Goal: Task Accomplishment & Management: Complete application form

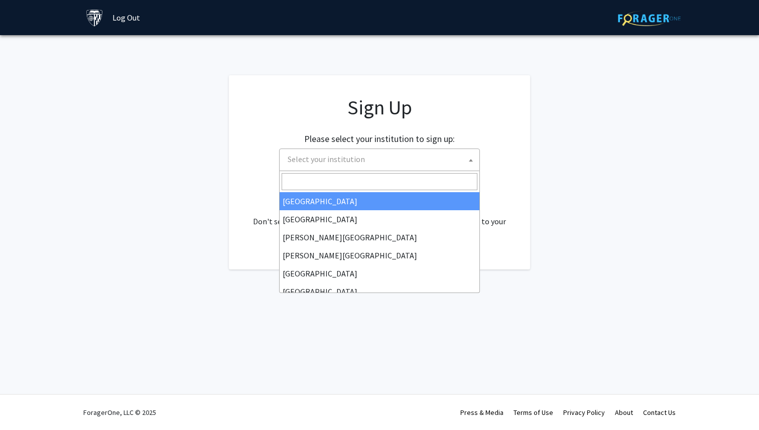
click at [393, 158] on span "Select your institution" at bounding box center [382, 159] width 196 height 21
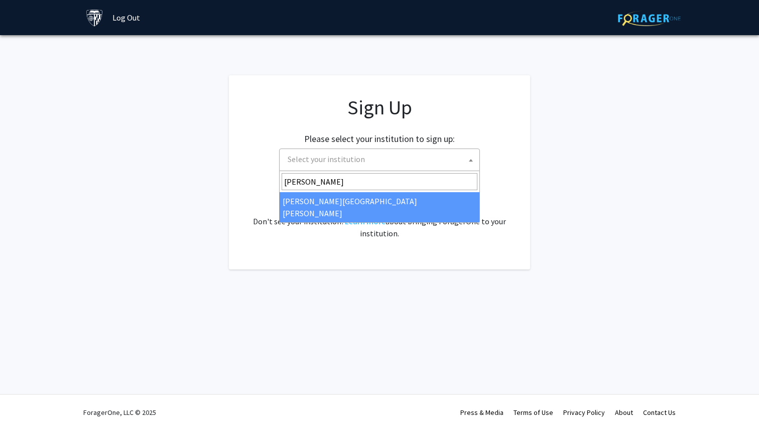
type input "[PERSON_NAME]"
select select "1"
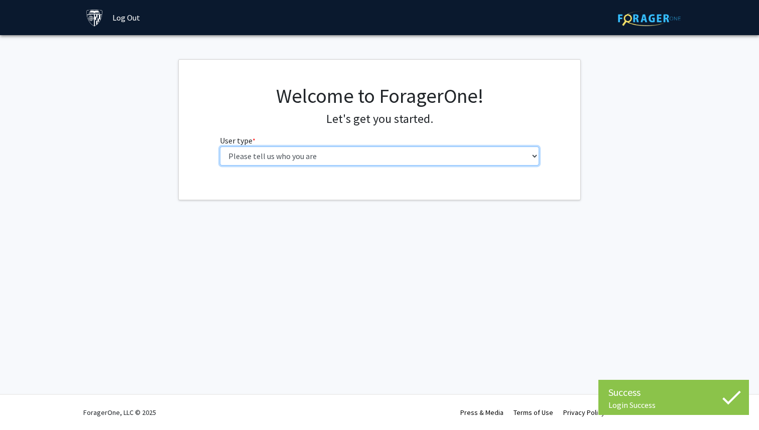
click at [416, 153] on select "Please tell us who you are Undergraduate Student Master's Student Doctoral Cand…" at bounding box center [380, 156] width 320 height 19
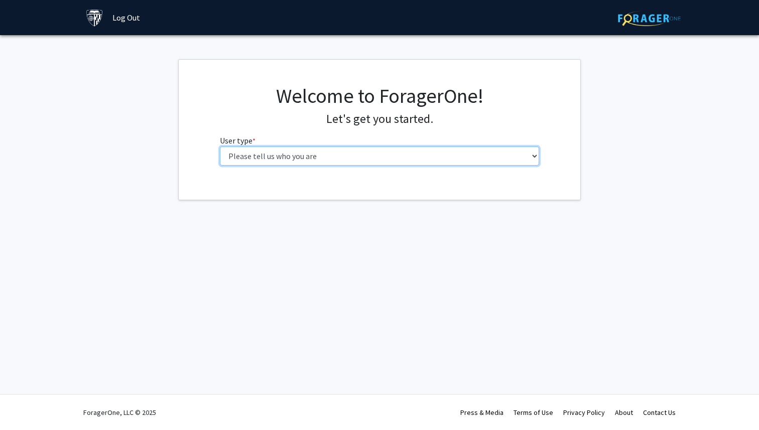
select select "1: undergrad"
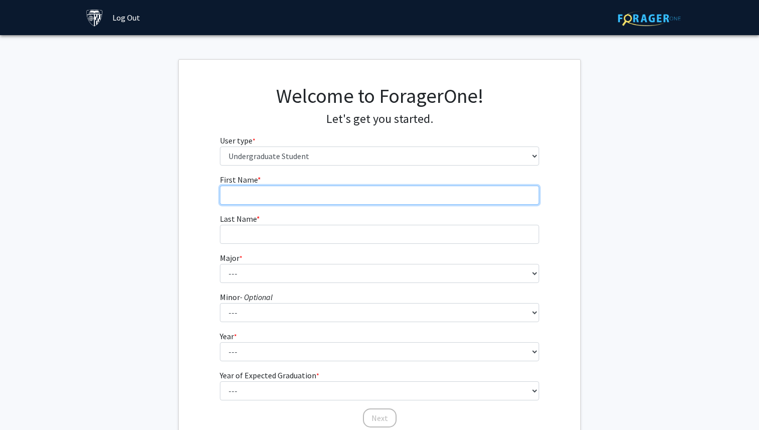
click at [356, 192] on input "First Name * required" at bounding box center [380, 195] width 320 height 19
type input "[PERSON_NAME]"
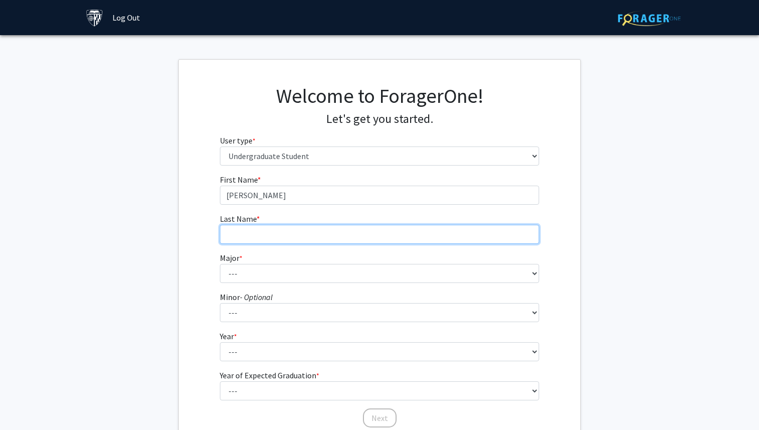
click at [250, 237] on input "Last Name * required" at bounding box center [380, 234] width 320 height 19
type input "[PERSON_NAME]"
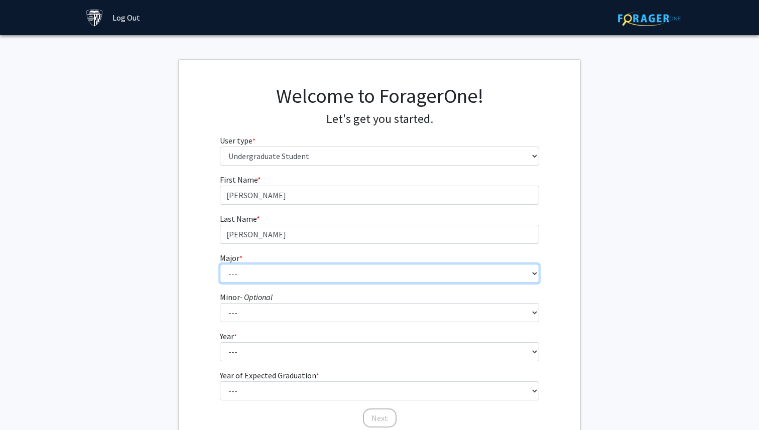
click at [233, 269] on select "--- Africana Studies Anthropology Applied Mathematics & Statistics Archaeology …" at bounding box center [380, 273] width 320 height 19
select select "50: 62"
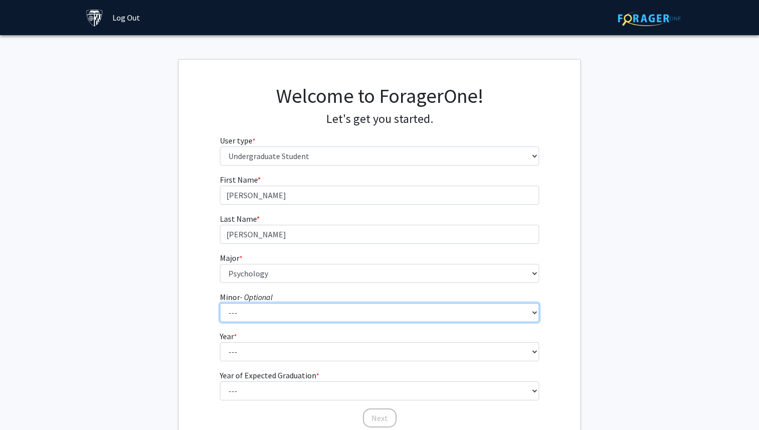
click at [257, 304] on select "--- Accounting and Financial Management Africana Studies Anthropology Applied M…" at bounding box center [380, 312] width 320 height 19
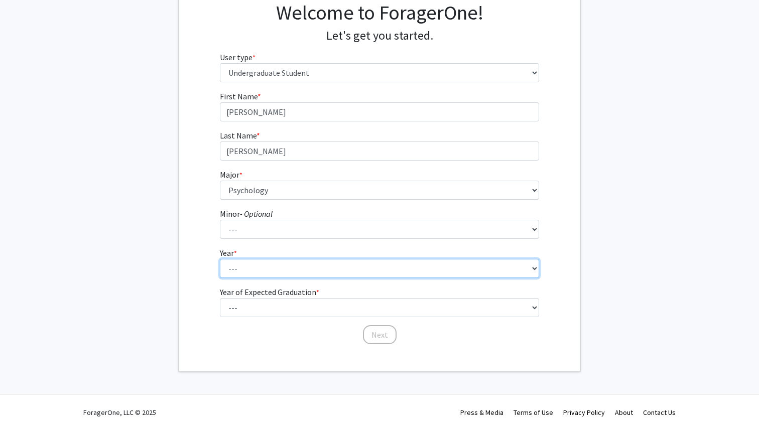
click at [276, 269] on select "--- First-year Sophomore Junior Senior Postbaccalaureate Certificate" at bounding box center [380, 268] width 320 height 19
select select "2: sophomore"
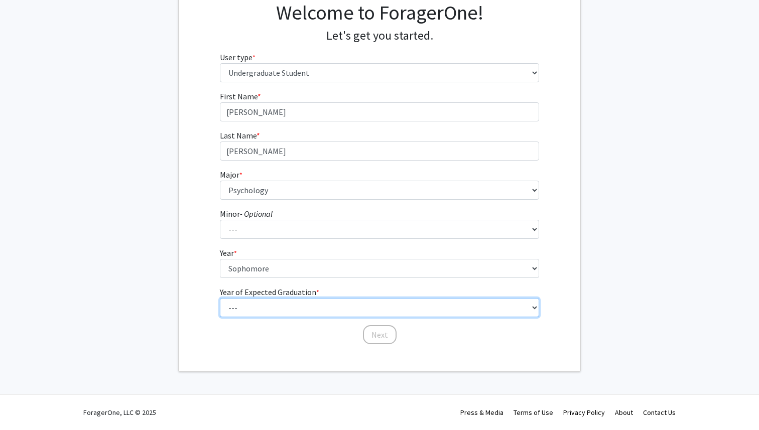
click at [277, 312] on select "--- 2025 2026 2027 2028 2029 2030 2031 2032 2033 2034" at bounding box center [380, 307] width 320 height 19
select select "4: 2028"
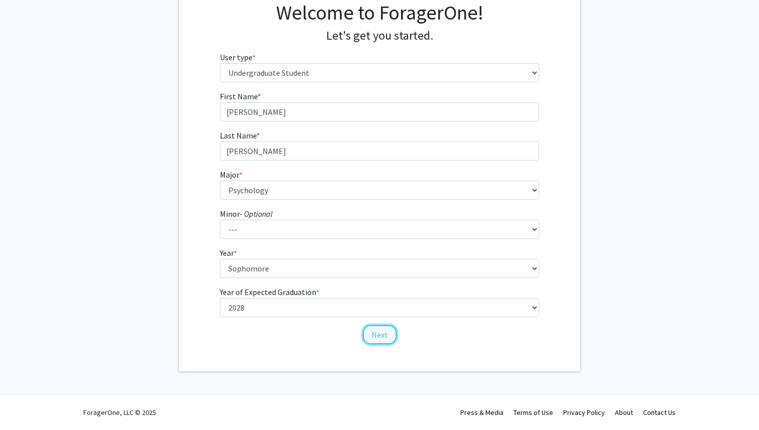
click at [384, 336] on button "Next" at bounding box center [380, 334] width 34 height 19
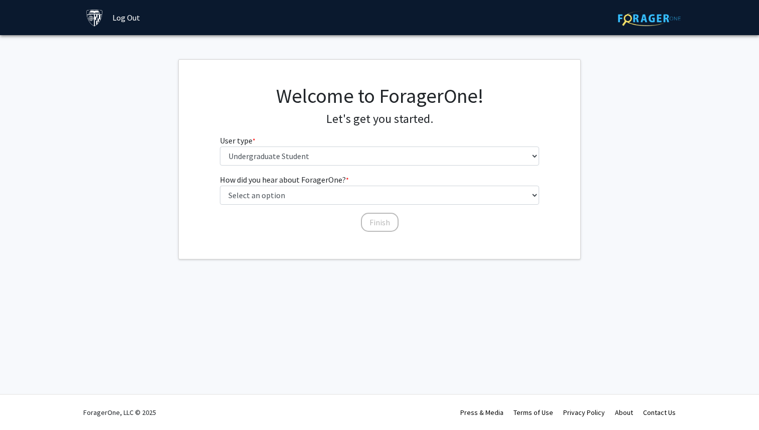
scroll to position [0, 0]
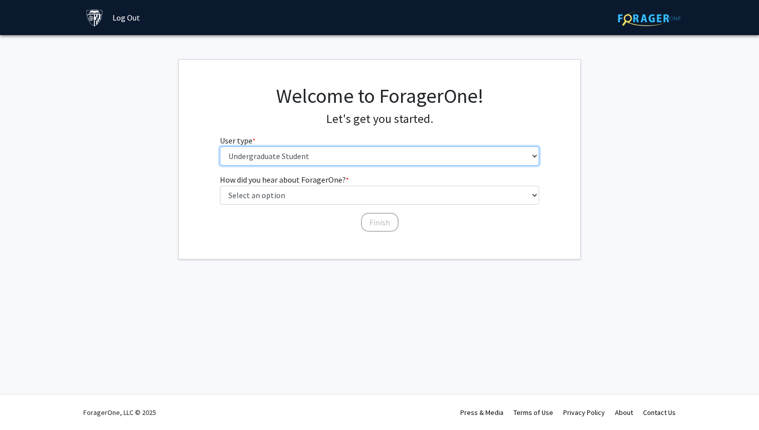
click at [350, 164] on select "Please tell us who you are Undergraduate Student Master's Student Doctoral Cand…" at bounding box center [380, 156] width 320 height 19
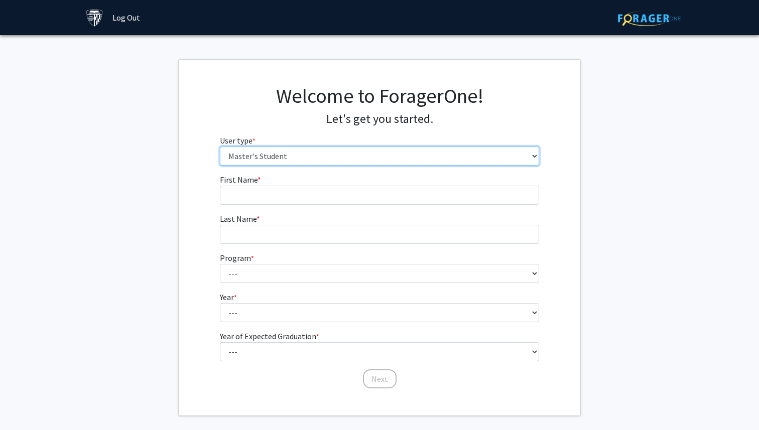
click at [349, 158] on select "Please tell us who you are Undergraduate Student Master's Student Doctoral Cand…" at bounding box center [380, 156] width 320 height 19
select select "1: undergrad"
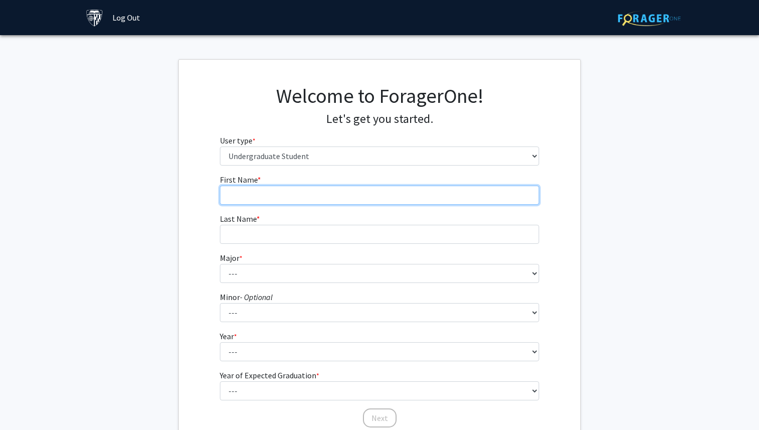
click at [312, 189] on input "First Name * required" at bounding box center [380, 195] width 320 height 19
type input "[PERSON_NAME]"
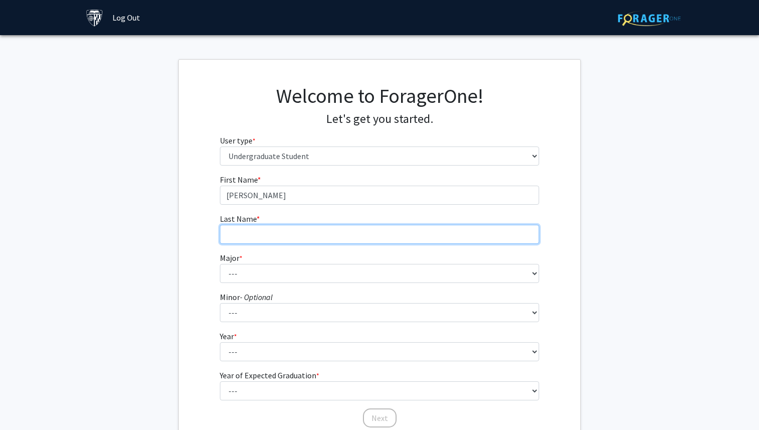
type input "[PERSON_NAME]"
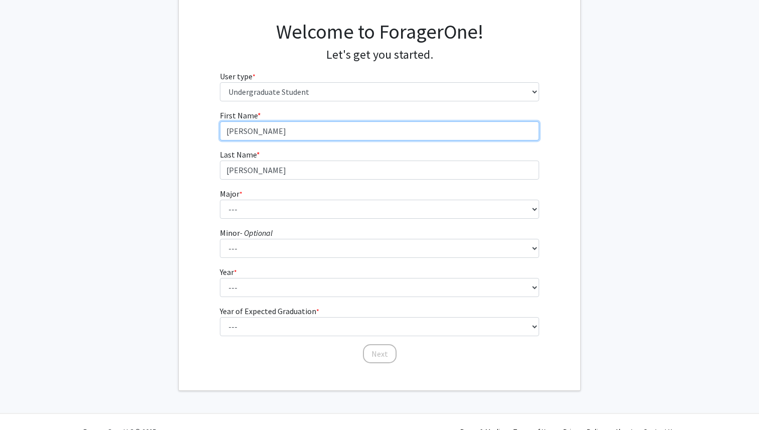
scroll to position [75, 0]
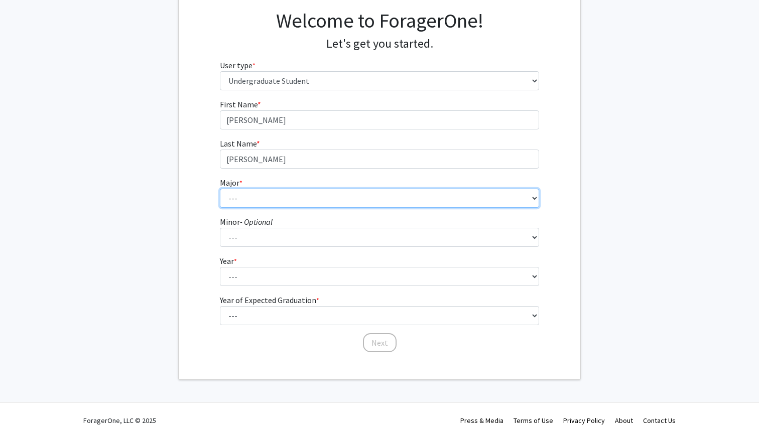
click at [313, 200] on select "--- Africana Studies Anthropology Applied Mathematics & Statistics Archaeology …" at bounding box center [380, 198] width 320 height 19
select select "50: 62"
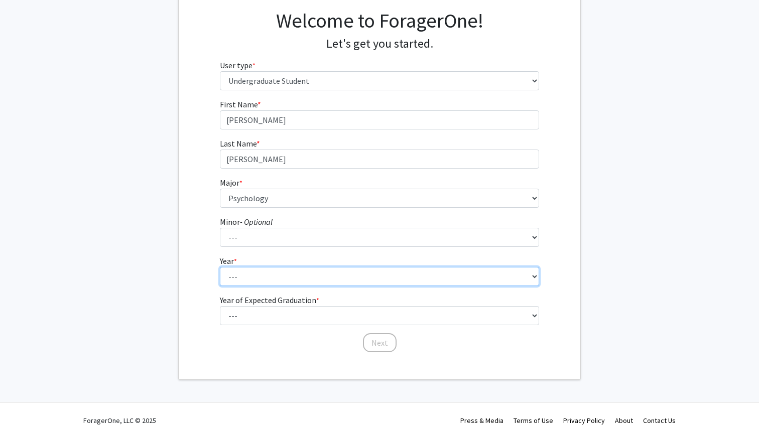
click at [301, 273] on select "--- First-year Sophomore Junior Senior Postbaccalaureate Certificate" at bounding box center [380, 276] width 320 height 19
select select "2: sophomore"
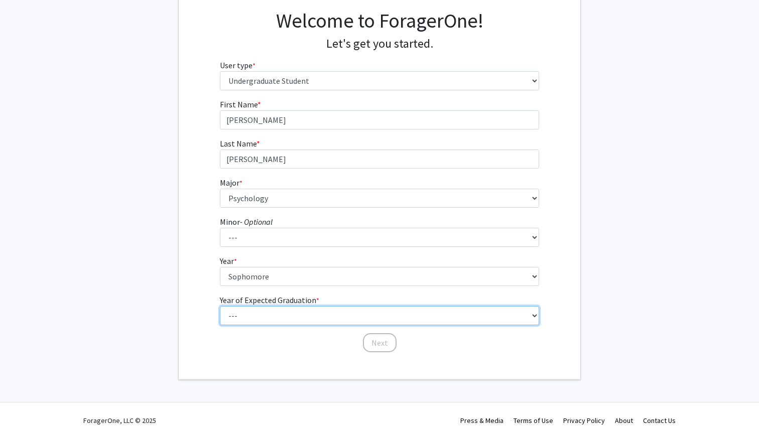
click at [292, 317] on select "--- 2025 2026 2027 2028 2029 2030 2031 2032 2033 2034" at bounding box center [380, 315] width 320 height 19
select select "4: 2028"
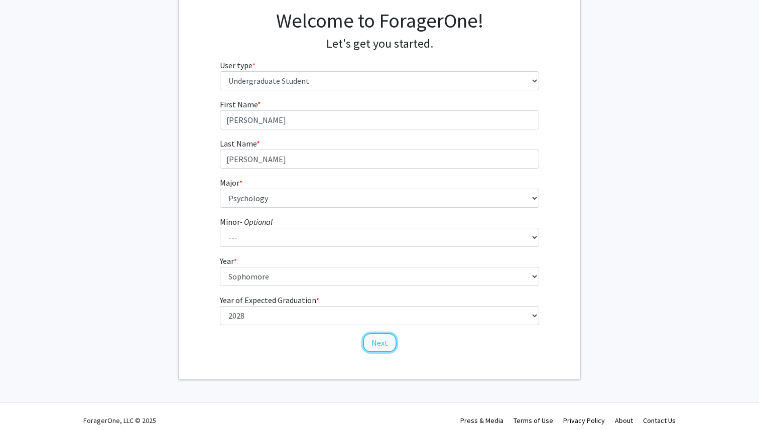
click at [378, 343] on button "Next" at bounding box center [380, 342] width 34 height 19
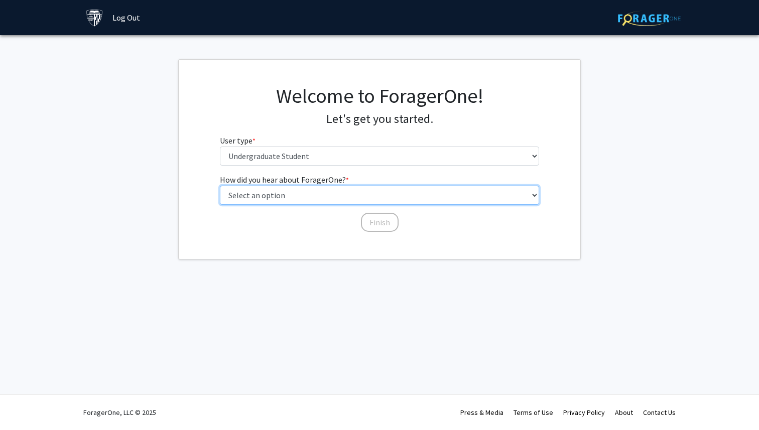
click at [362, 195] on select "Select an option Peer/student recommendation Faculty/staff recommendation Unive…" at bounding box center [380, 195] width 320 height 19
select select "3: university_website"
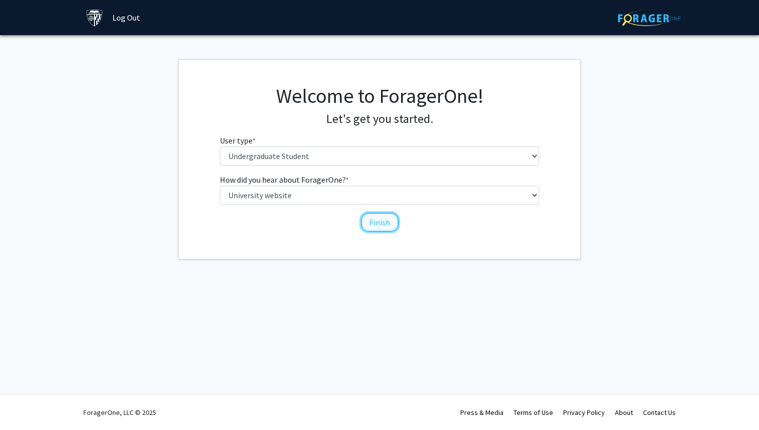
click at [374, 224] on button "Finish" at bounding box center [380, 222] width 38 height 19
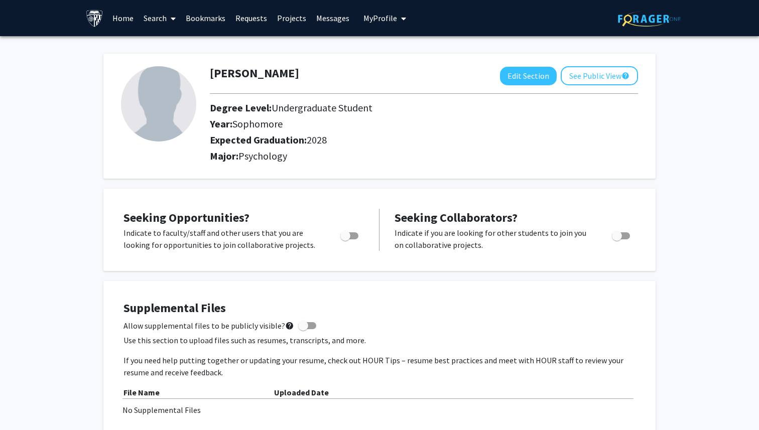
click at [131, 11] on link "Home" at bounding box center [122, 18] width 31 height 35
